Goal: Task Accomplishment & Management: Manage account settings

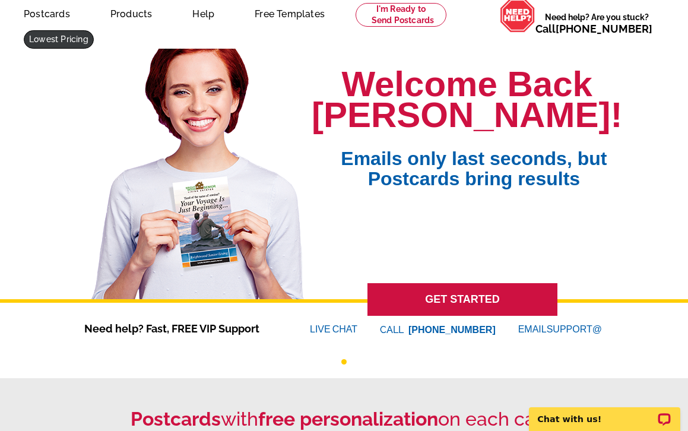
scroll to position [14, 0]
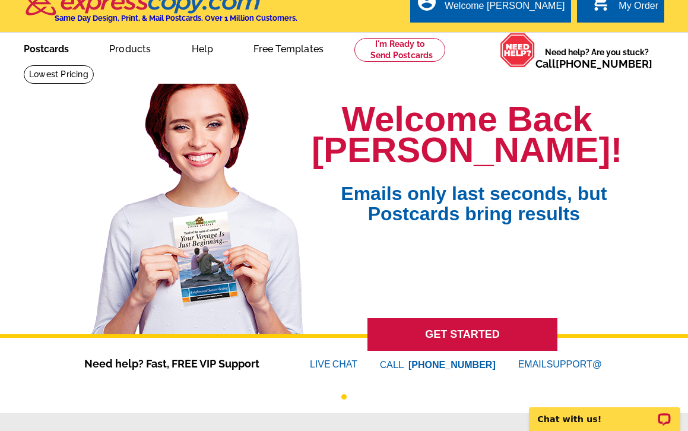
click at [43, 45] on link "Postcards" at bounding box center [46, 48] width 83 height 28
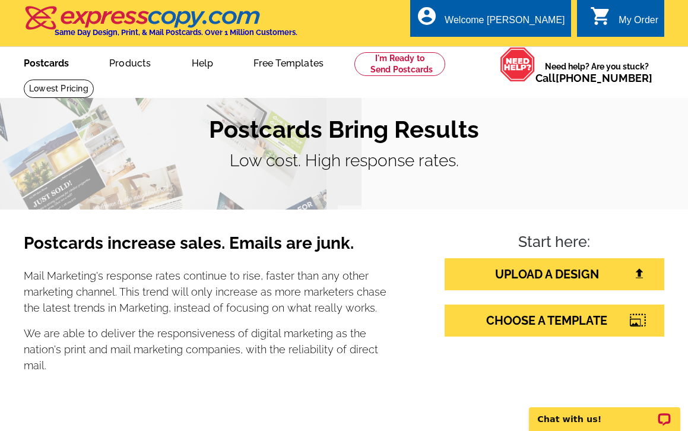
click at [58, 63] on link "Postcards" at bounding box center [46, 62] width 83 height 28
click at [539, 321] on link "CHOOSE A TEMPLATE" at bounding box center [555, 321] width 220 height 32
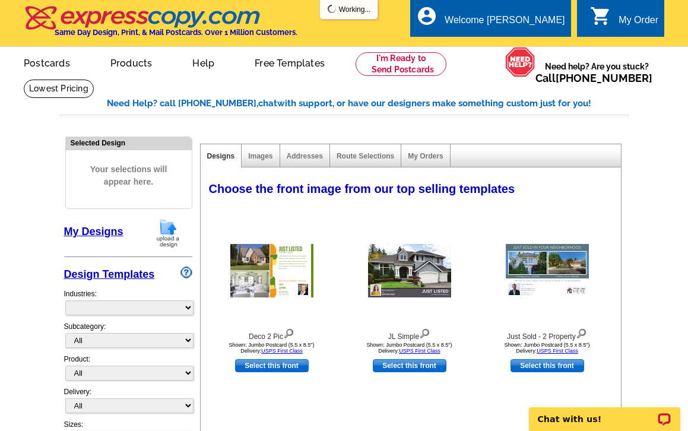
select select "785"
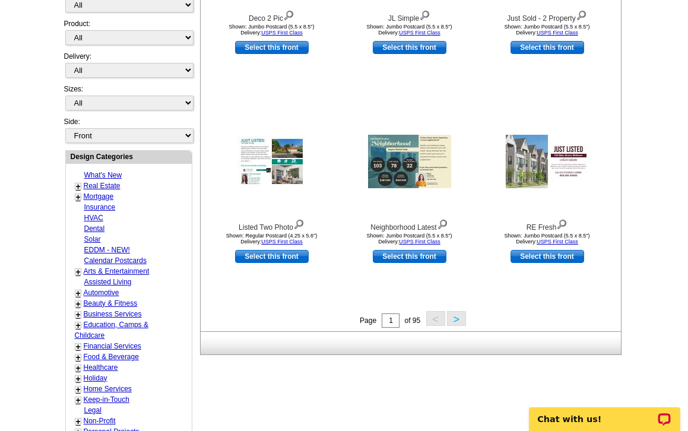
scroll to position [365, 0]
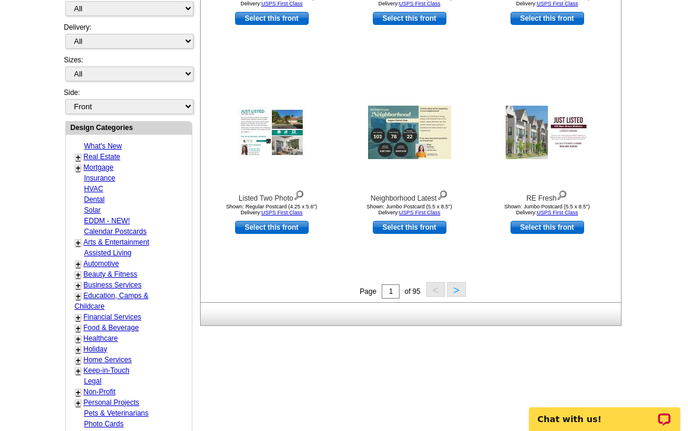
click at [460, 285] on button ">" at bounding box center [456, 289] width 19 height 15
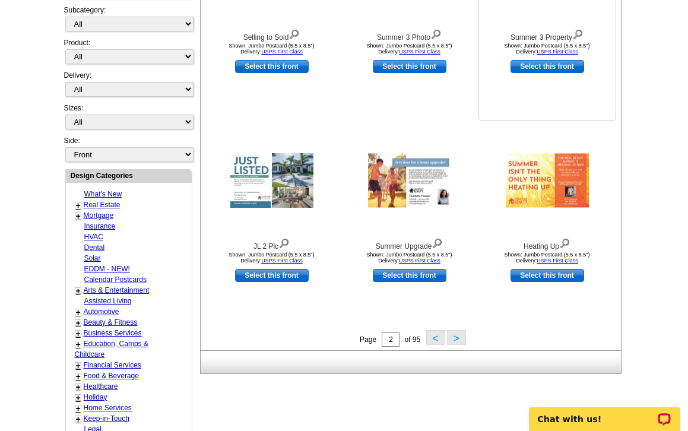
scroll to position [233, 0]
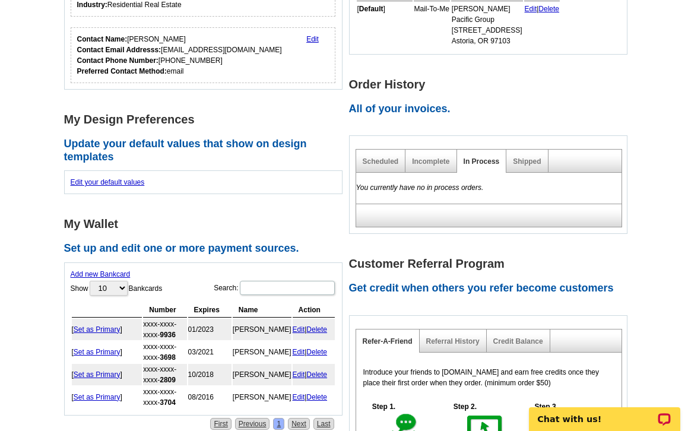
scroll to position [359, 0]
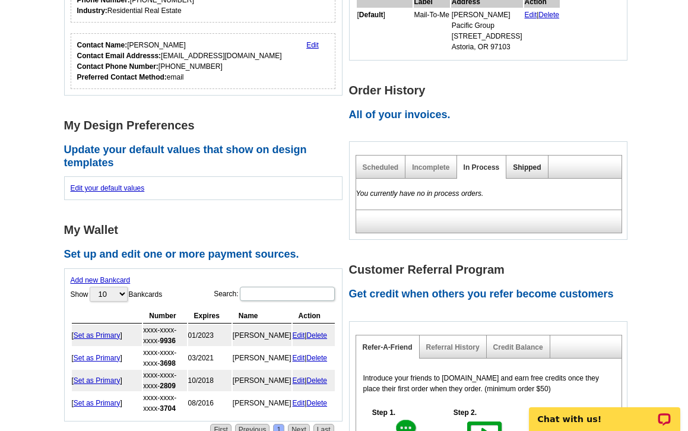
click at [518, 168] on link "Shipped" at bounding box center [527, 167] width 28 height 8
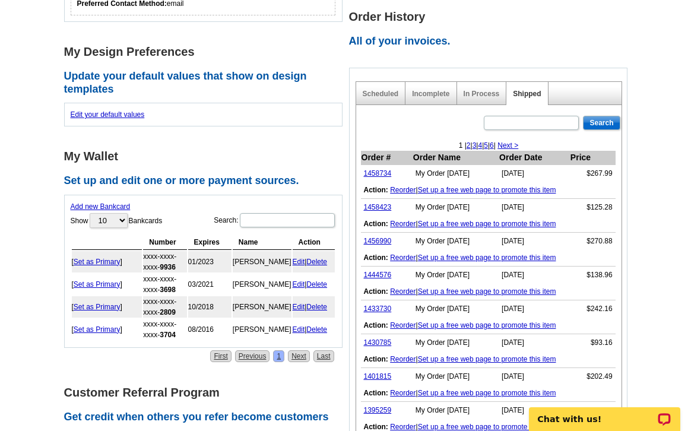
scroll to position [437, 0]
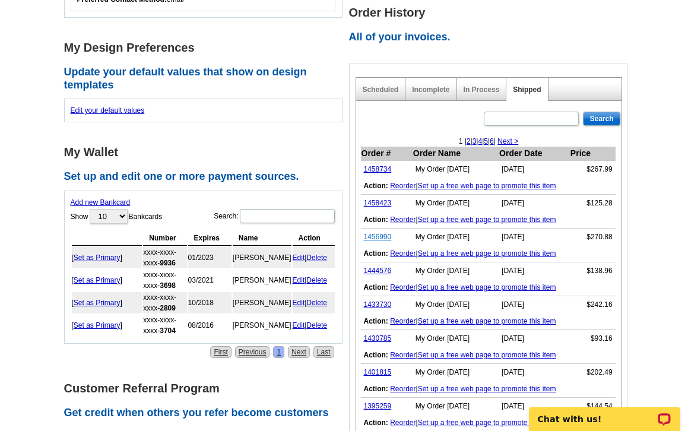
click at [387, 238] on link "1456990" at bounding box center [378, 237] width 28 height 8
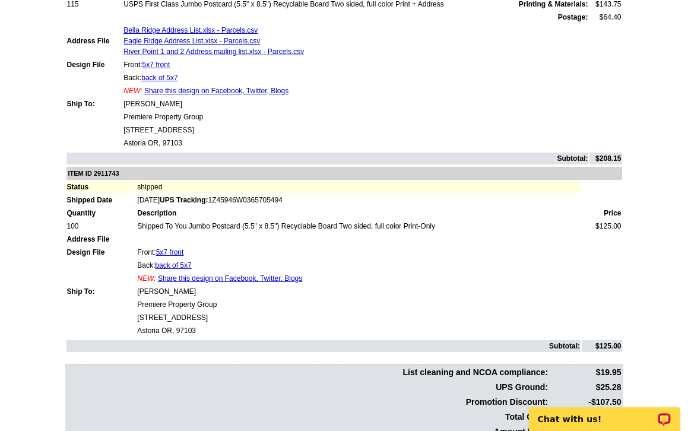
scroll to position [324, 0]
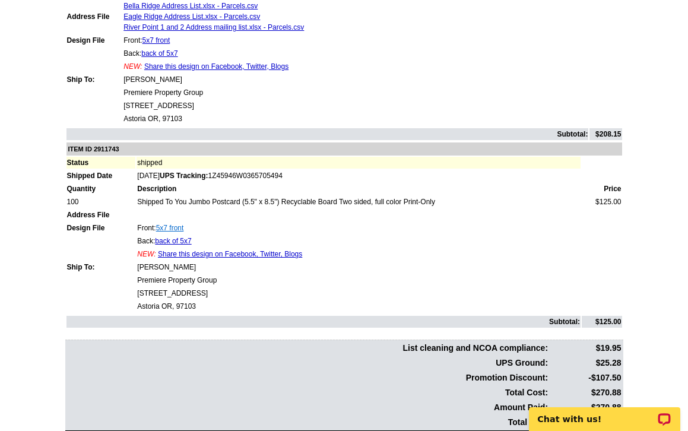
click at [175, 227] on link "5x7 front" at bounding box center [170, 228] width 28 height 8
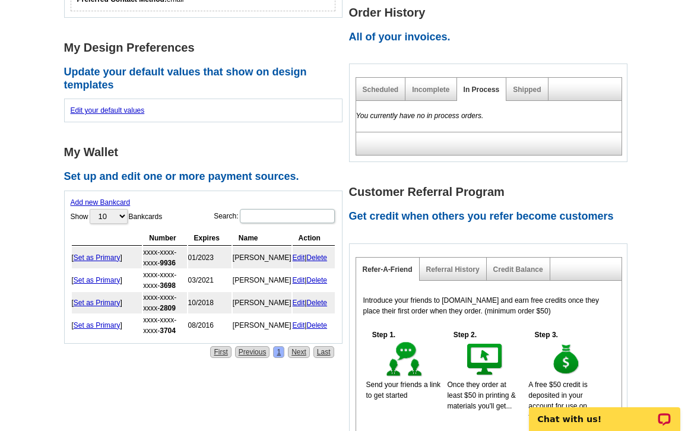
click at [523, 93] on div "Shipped" at bounding box center [528, 89] width 42 height 23
click at [522, 89] on link "Shipped" at bounding box center [527, 90] width 28 height 8
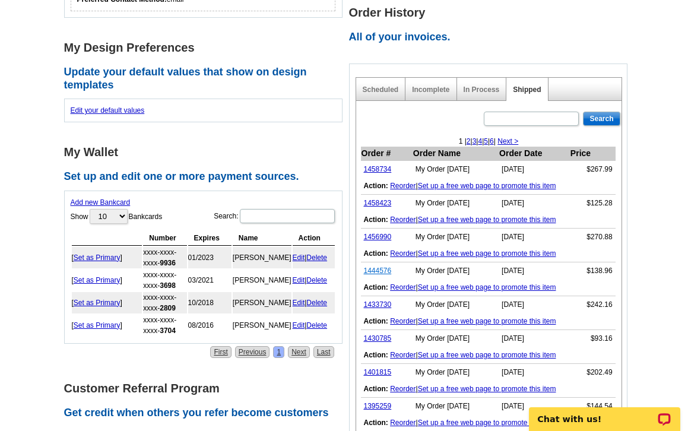
click at [381, 270] on link "1444576" at bounding box center [378, 271] width 28 height 8
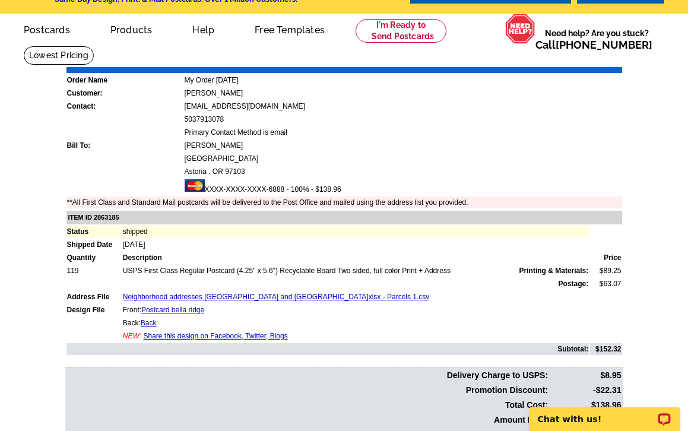
scroll to position [35, 0]
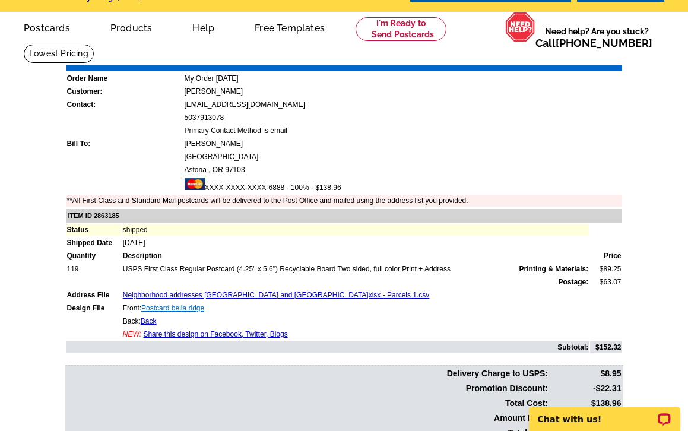
click at [192, 309] on link "Postcard bella ridge" at bounding box center [172, 308] width 63 height 8
